Goal: Task Accomplishment & Management: Complete application form

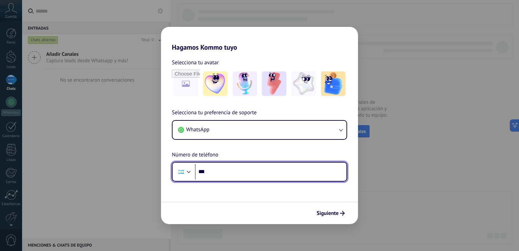
click at [251, 171] on input "***" at bounding box center [270, 172] width 151 height 16
click at [189, 175] on div at bounding box center [189, 171] width 8 height 8
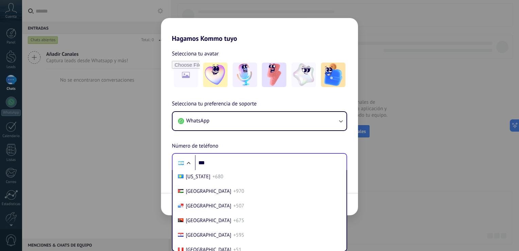
scroll to position [2067, 0]
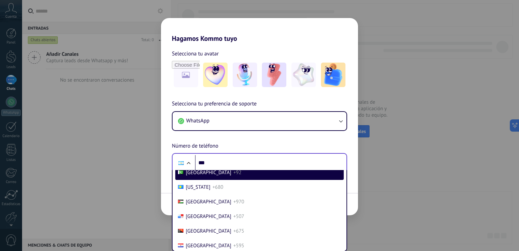
click at [346, 223] on ul "[GEOGRAPHIC_DATA] +93 [GEOGRAPHIC_DATA] +355 [GEOGRAPHIC_DATA] +213 [GEOGRAPHIC…" at bounding box center [259, 210] width 175 height 81
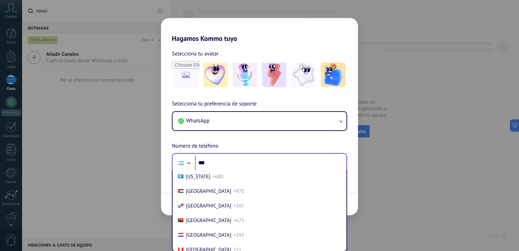
click at [346, 223] on ul "[GEOGRAPHIC_DATA] +93 [GEOGRAPHIC_DATA] +355 [GEOGRAPHIC_DATA] +213 [GEOGRAPHIC…" at bounding box center [259, 210] width 175 height 81
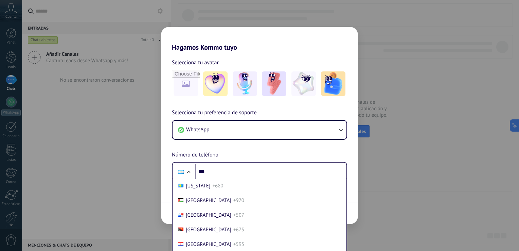
click at [388, 58] on div "Hagamos Kommo tuyo Selecciona tu avatar Selecciona tu preferencia de soporte Wh…" at bounding box center [259, 125] width 519 height 251
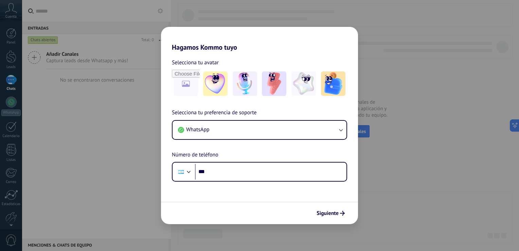
click at [388, 58] on div "Hagamos Kommo tuyo Selecciona tu avatar Selecciona tu preferencia de soporte Wh…" at bounding box center [259, 125] width 519 height 251
click at [337, 213] on span "Siguiente" at bounding box center [327, 213] width 22 height 5
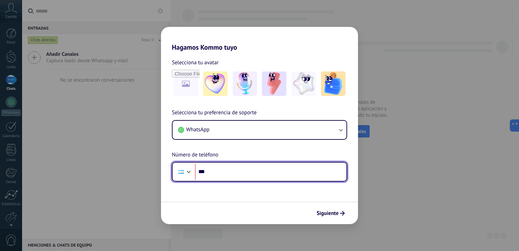
type input "**"
click at [186, 175] on div at bounding box center [181, 171] width 13 height 14
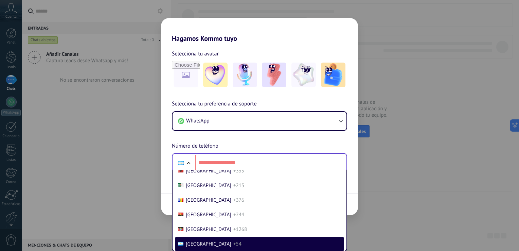
scroll to position [2050, 0]
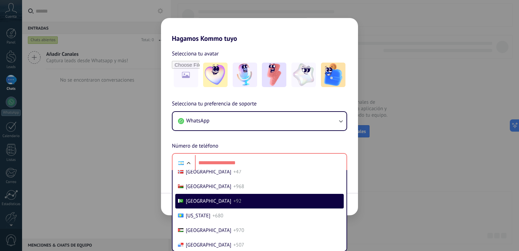
click at [276, 142] on div "Selecciona tu preferencia de soporte WhatsApp Número de teléfono Phone [GEOGRAP…" at bounding box center [259, 135] width 197 height 73
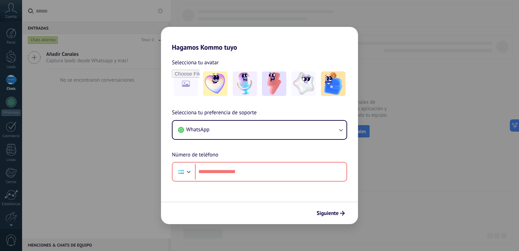
scroll to position [0, 0]
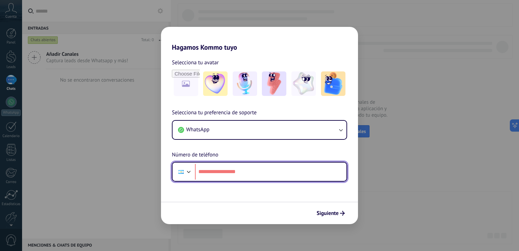
click at [187, 172] on div at bounding box center [189, 171] width 8 height 8
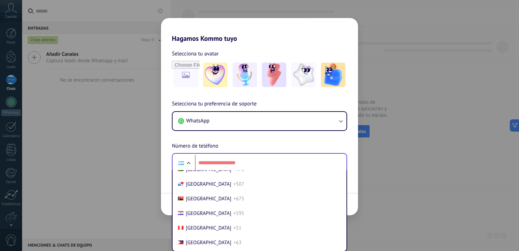
scroll to position [2165, 0]
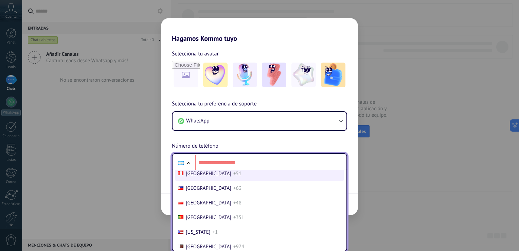
click at [261, 181] on li "Peru +51" at bounding box center [259, 173] width 168 height 15
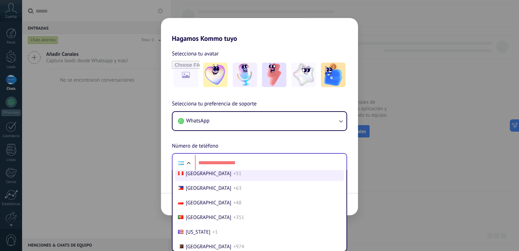
scroll to position [0, 0]
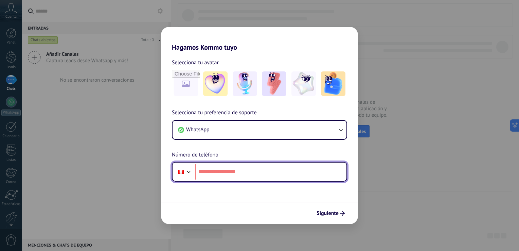
click at [260, 177] on input "tel" at bounding box center [270, 172] width 151 height 16
type input "**********"
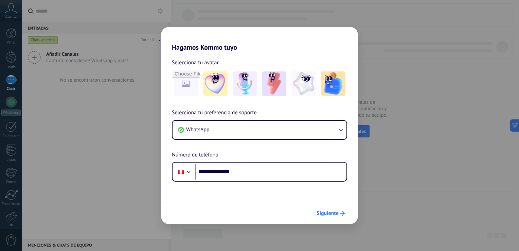
click at [330, 215] on span "Siguiente" at bounding box center [327, 213] width 22 height 5
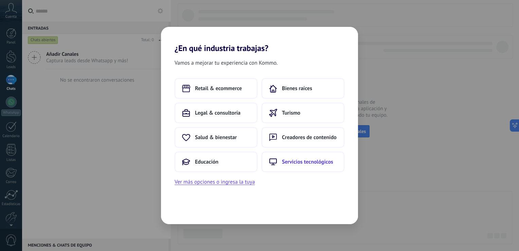
click at [291, 164] on span "Servicios tecnológicos" at bounding box center [307, 161] width 51 height 7
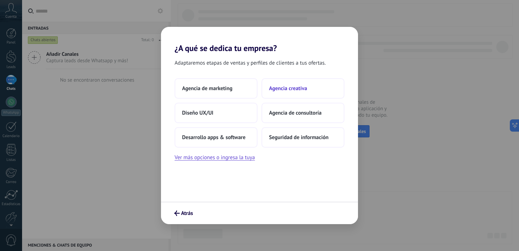
click at [283, 90] on span "Agencia creativa" at bounding box center [288, 88] width 38 height 7
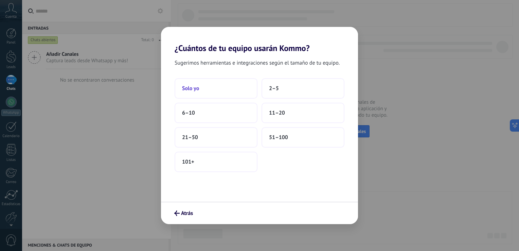
click at [232, 97] on button "Solo yo" at bounding box center [216, 88] width 83 height 20
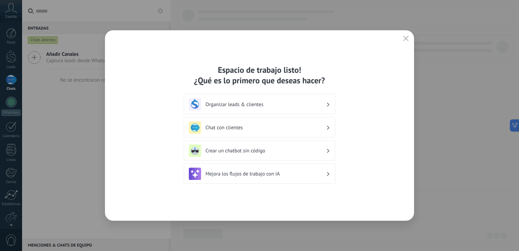
click at [403, 39] on icon "button" at bounding box center [405, 38] width 5 height 5
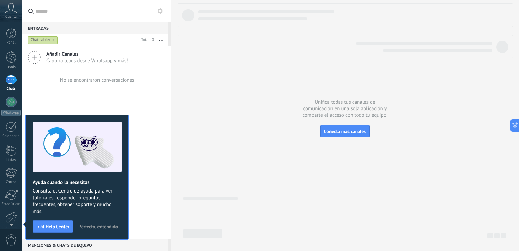
click at [0, 51] on html ".abccls-1,.abccls-2{fill-rule:evenodd}.abccls-2{fill:#fff} .abfcls-1{fill:none}…" at bounding box center [259, 125] width 519 height 251
click at [192, 127] on div at bounding box center [345, 123] width 334 height 240
click at [242, 125] on div at bounding box center [345, 123] width 334 height 240
click at [59, 115] on div "Ayuda cuando la necesitas Consulta el Centro de ayuda para ver tutoriales, resp…" at bounding box center [76, 176] width 103 height 125
click at [11, 217] on div at bounding box center [11, 218] width 12 height 12
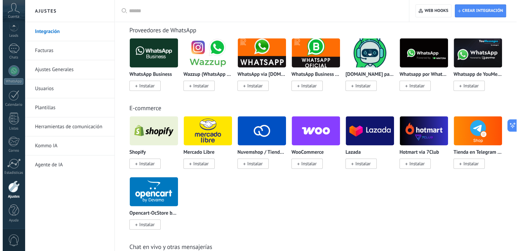
scroll to position [265, 0]
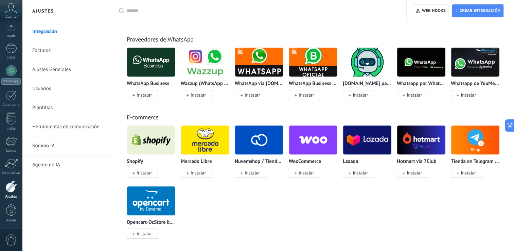
click at [198, 96] on span "Instalar" at bounding box center [197, 95] width 15 height 6
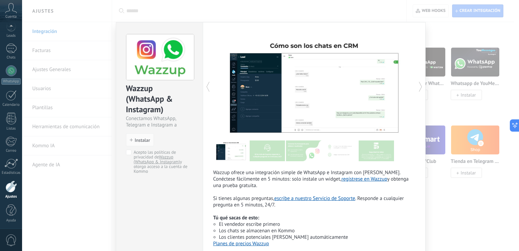
scroll to position [41, 0]
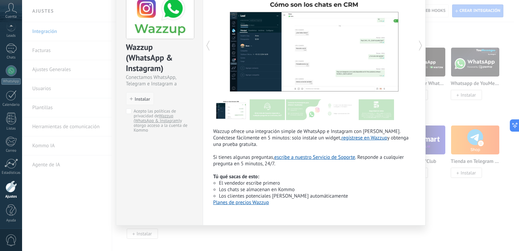
click at [144, 96] on span "Instalar" at bounding box center [142, 98] width 15 height 5
click at [128, 97] on button "Instalar" at bounding box center [140, 98] width 28 height 13
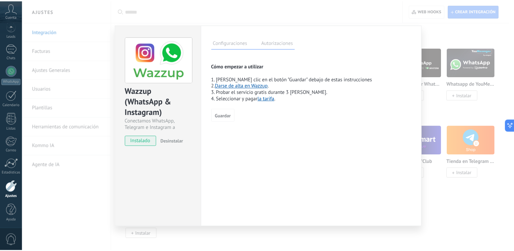
scroll to position [0, 0]
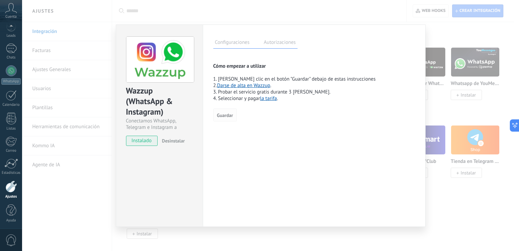
click at [222, 117] on span "Guardar" at bounding box center [225, 115] width 16 height 5
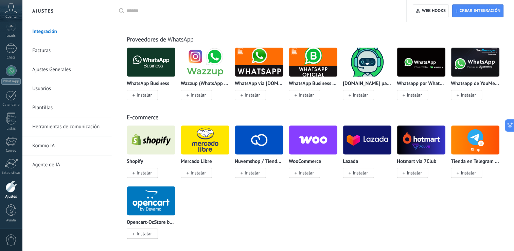
click at [214, 54] on img at bounding box center [205, 62] width 48 height 33
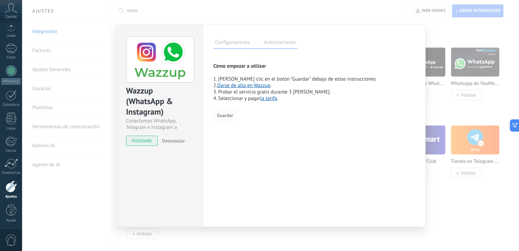
click at [230, 115] on span "Guardar" at bounding box center [225, 115] width 16 height 5
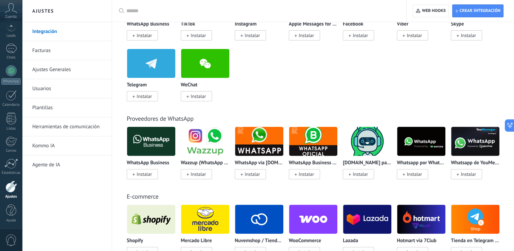
scroll to position [189, 0]
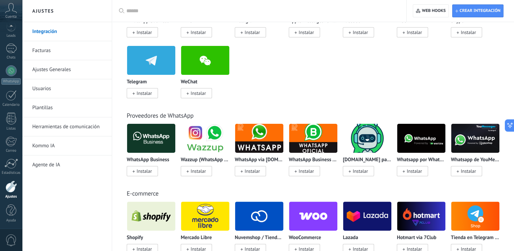
click at [205, 141] on img at bounding box center [205, 138] width 48 height 33
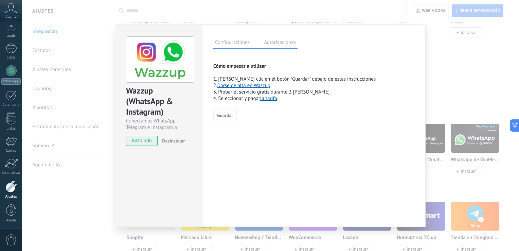
click at [234, 87] on link "Darse de alta en Wazzup" at bounding box center [243, 85] width 53 height 6
click at [432, 44] on div "Wazzup (WhatsApp & Instagram) Conectamos WhatsApp, Telegram e Instagram a Kommo…" at bounding box center [270, 125] width 497 height 251
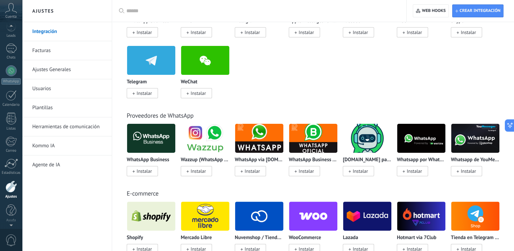
scroll to position [25, 0]
click at [13, 15] on span "Cuenta" at bounding box center [10, 17] width 11 height 4
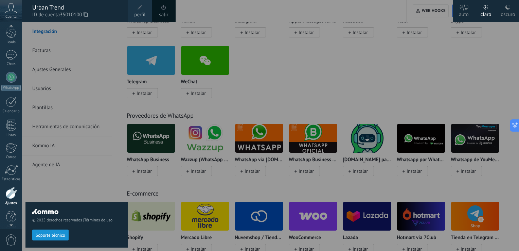
click at [132, 7] on link "perfil" at bounding box center [140, 11] width 24 height 22
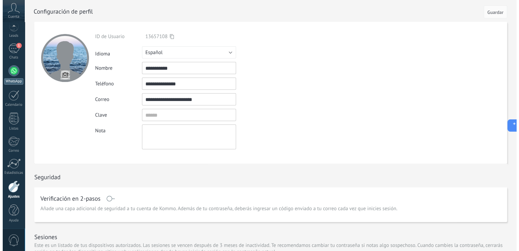
scroll to position [28, 0]
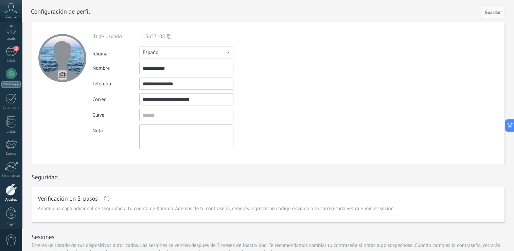
click at [14, 66] on div "Panel Leads 1 Chats WhatsApp Clientes" at bounding box center [11, 116] width 22 height 232
click at [10, 53] on div "1" at bounding box center [11, 52] width 11 height 10
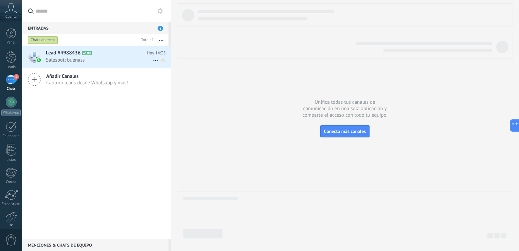
click at [92, 53] on h2 "Lead #4988436 A100" at bounding box center [96, 53] width 101 height 7
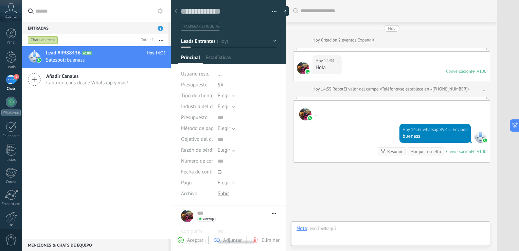
scroll to position [30, 0]
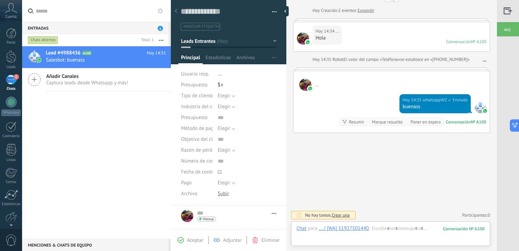
click at [369, 125] on div "Marque resuelto" at bounding box center [387, 121] width 36 height 8
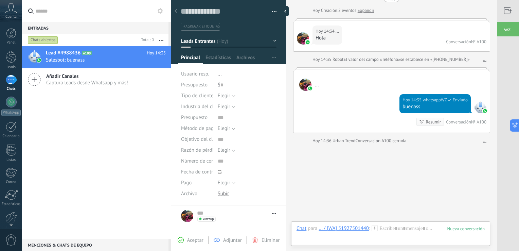
scroll to position [41, 0]
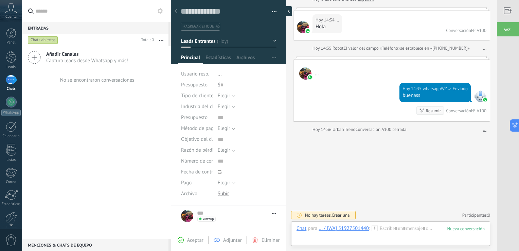
click at [287, 12] on div at bounding box center [287, 11] width 10 height 10
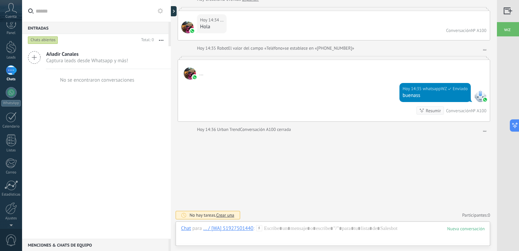
scroll to position [0, 0]
click at [10, 80] on div "1" at bounding box center [11, 80] width 11 height 10
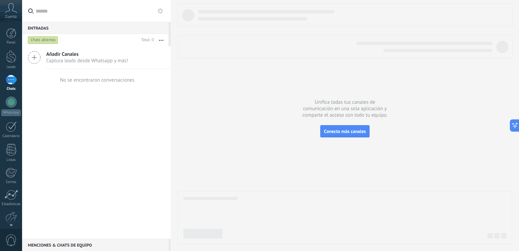
click at [12, 85] on div "1" at bounding box center [11, 80] width 11 height 10
click at [353, 128] on span "Conecta más canales" at bounding box center [345, 131] width 42 height 6
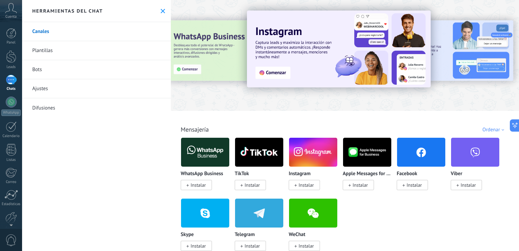
click at [161, 9] on icon at bounding box center [163, 11] width 4 height 4
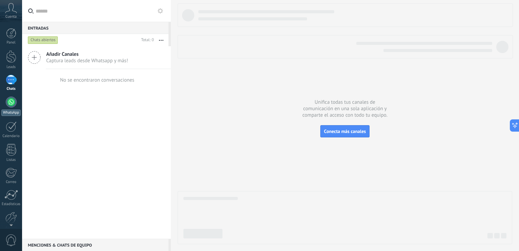
click at [11, 99] on div at bounding box center [11, 101] width 11 height 11
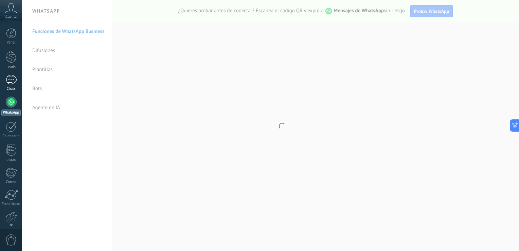
click at [6, 84] on div "1" at bounding box center [11, 80] width 11 height 10
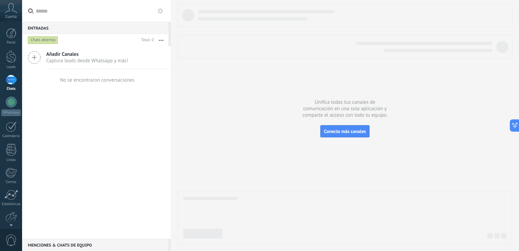
click at [52, 38] on div "Chats abiertos" at bounding box center [43, 40] width 30 height 8
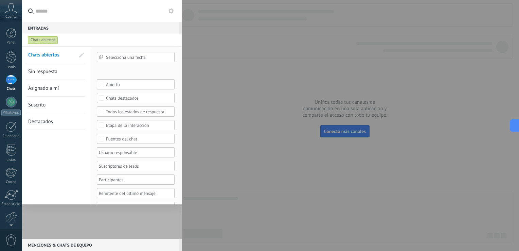
click at [224, 46] on div at bounding box center [259, 125] width 519 height 251
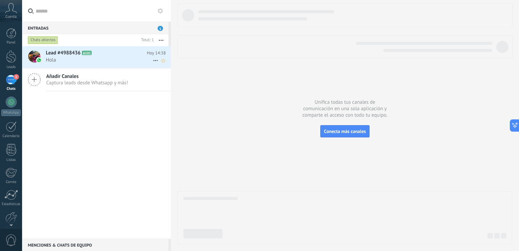
click at [134, 60] on span "Hola" at bounding box center [99, 60] width 107 height 6
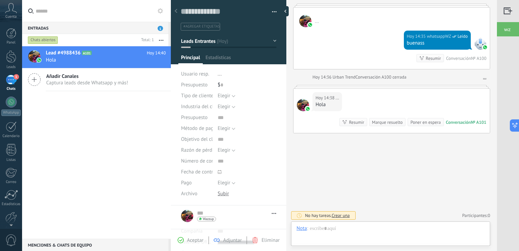
scroll to position [10, 0]
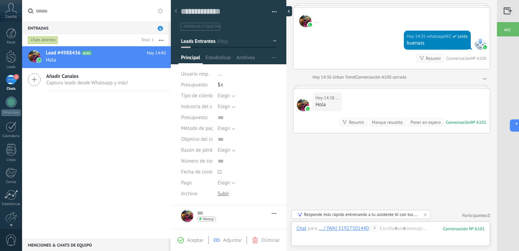
click at [288, 13] on div at bounding box center [287, 11] width 10 height 10
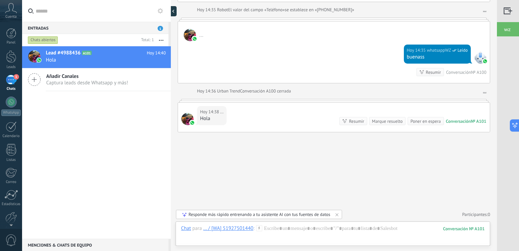
type textarea "**********"
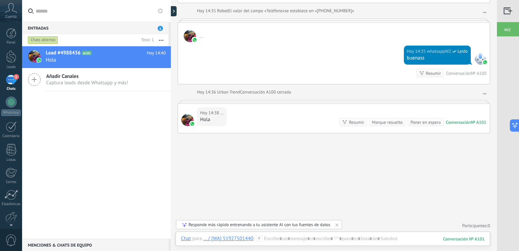
click at [15, 15] on span "Cuenta" at bounding box center [10, 17] width 11 height 4
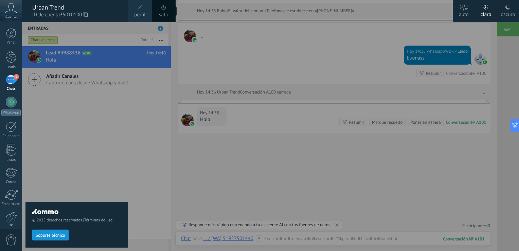
click at [61, 121] on div "© 2025 derechos reservados | Términos de uso Soporte técnico" at bounding box center [76, 136] width 103 height 229
click at [11, 84] on div "1" at bounding box center [11, 80] width 11 height 10
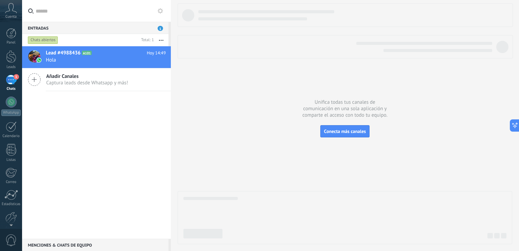
click at [12, 11] on icon at bounding box center [11, 8] width 12 height 10
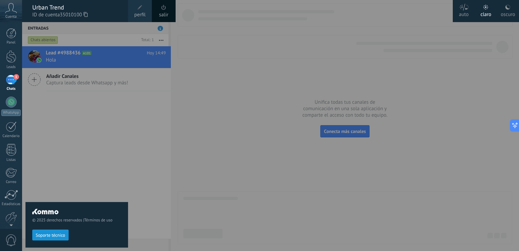
click at [12, 11] on icon at bounding box center [11, 8] width 12 height 10
